Goal: Find specific page/section: Find specific page/section

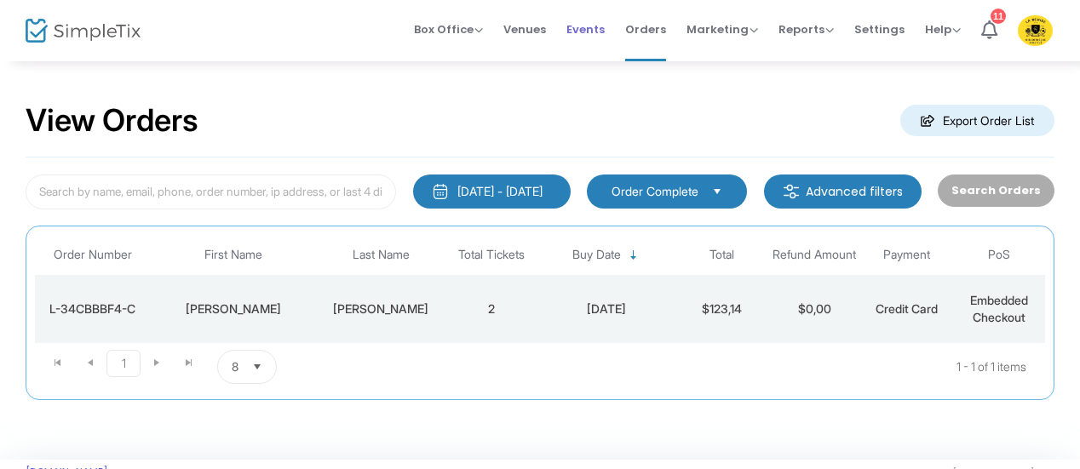
click at [600, 33] on span "Events" at bounding box center [585, 29] width 38 height 43
click at [589, 30] on span "Events" at bounding box center [585, 29] width 38 height 43
